Goal: Information Seeking & Learning: Learn about a topic

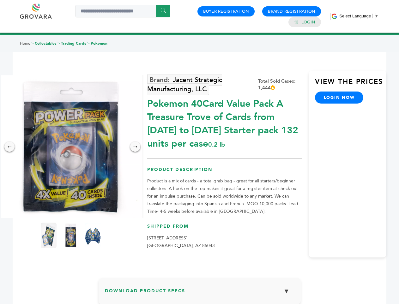
click at [359, 16] on span "Select Language" at bounding box center [356, 16] width 32 height 5
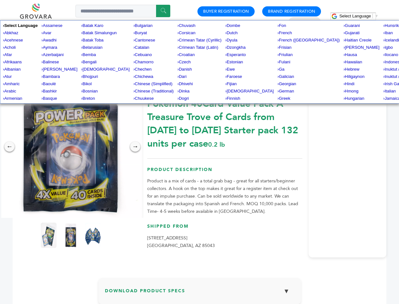
click at [71, 146] on img at bounding box center [71, 146] width 142 height 142
click at [0, 0] on div "×" at bounding box center [0, 0] width 0 height 0
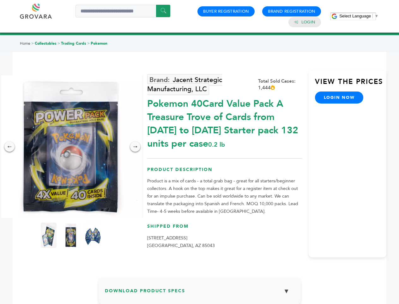
click at [135, 146] on div "→" at bounding box center [135, 146] width 10 height 10
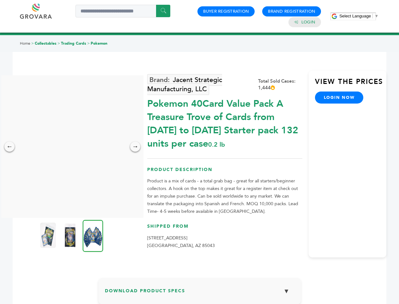
click at [49, 235] on img at bounding box center [48, 234] width 16 height 25
click at [0, 0] on div "×" at bounding box center [0, 0] width 0 height 0
click at [93, 235] on img at bounding box center [93, 235] width 21 height 32
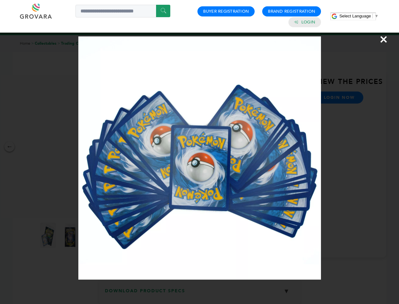
click at [200, 293] on div "×" at bounding box center [199, 152] width 399 height 304
